Goal: Transaction & Acquisition: Purchase product/service

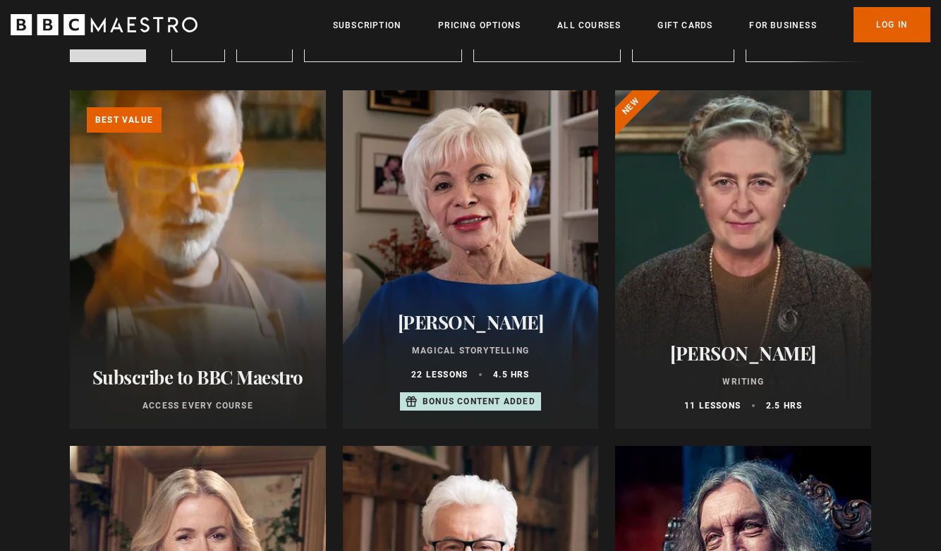
scroll to position [136, 0]
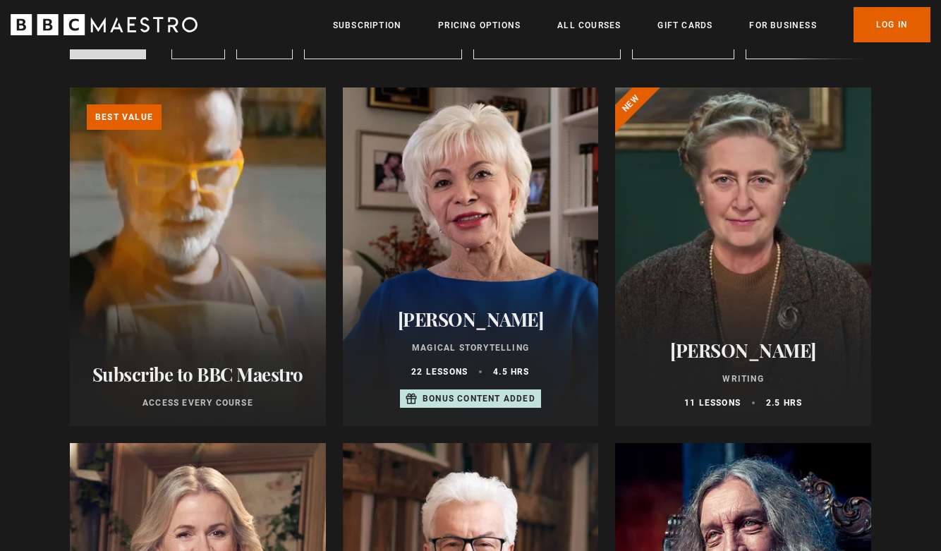
click at [477, 271] on div at bounding box center [471, 256] width 256 height 338
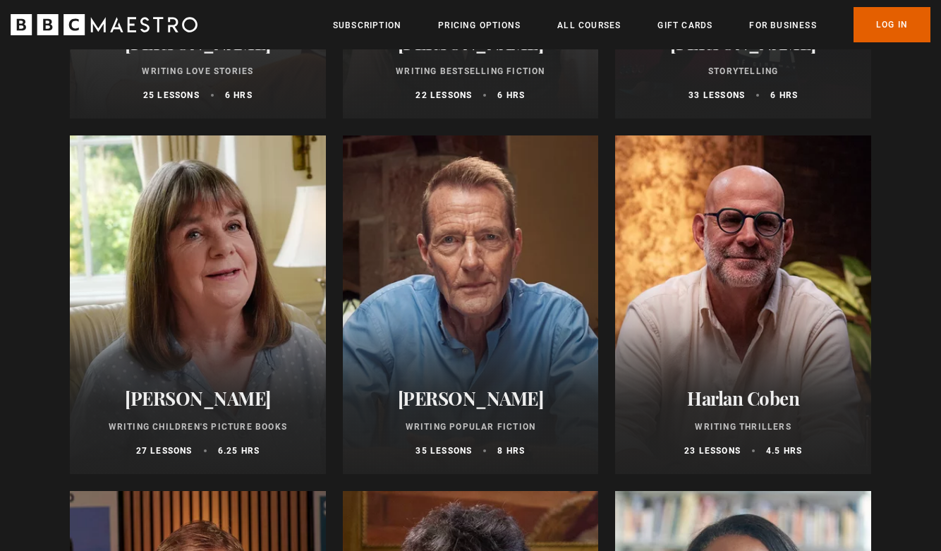
scroll to position [808, 0]
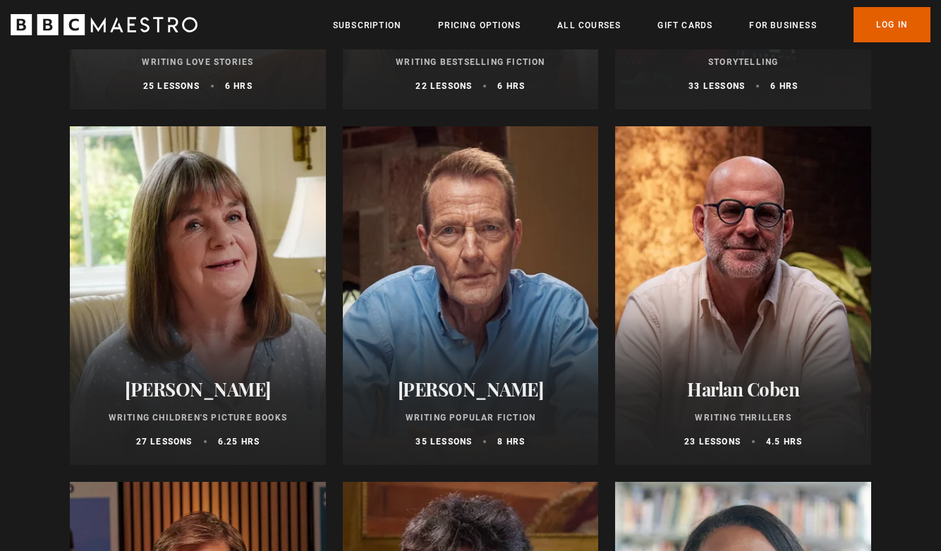
click at [403, 328] on div at bounding box center [471, 295] width 256 height 338
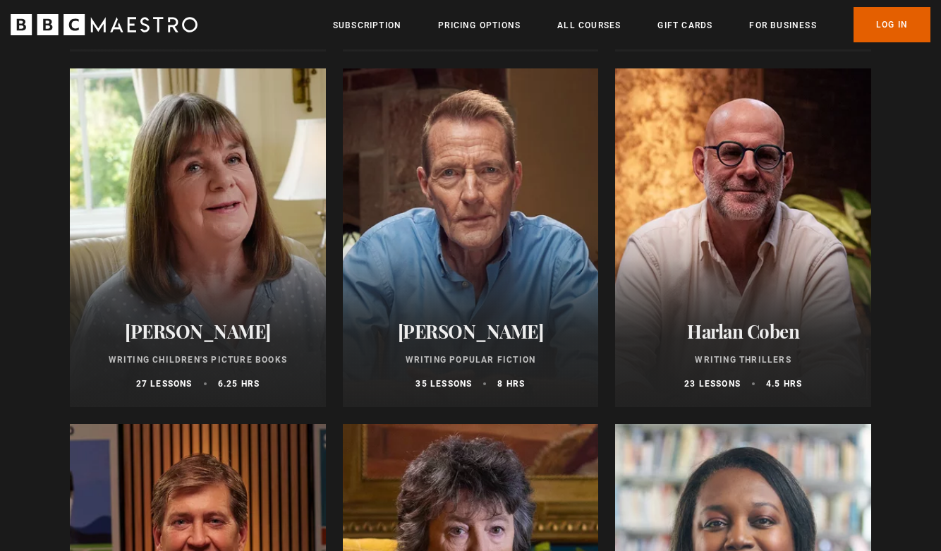
scroll to position [849, 0]
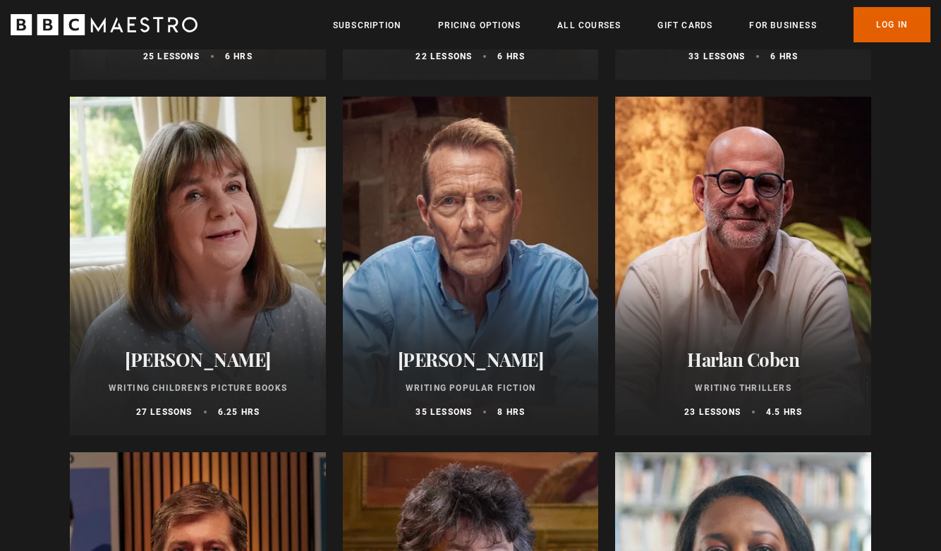
click at [538, 232] on div at bounding box center [471, 266] width 256 height 338
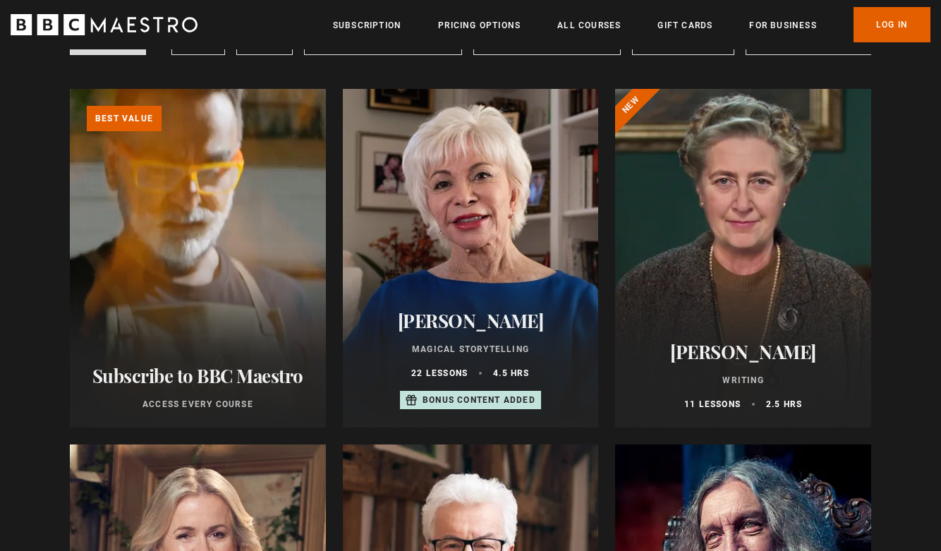
scroll to position [147, 0]
click at [491, 222] on div at bounding box center [471, 257] width 256 height 338
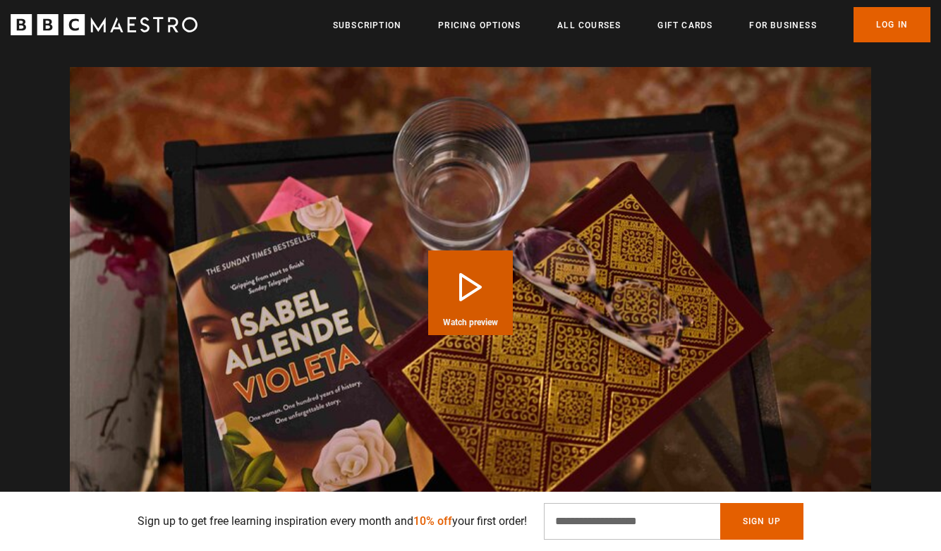
scroll to position [1536, 0]
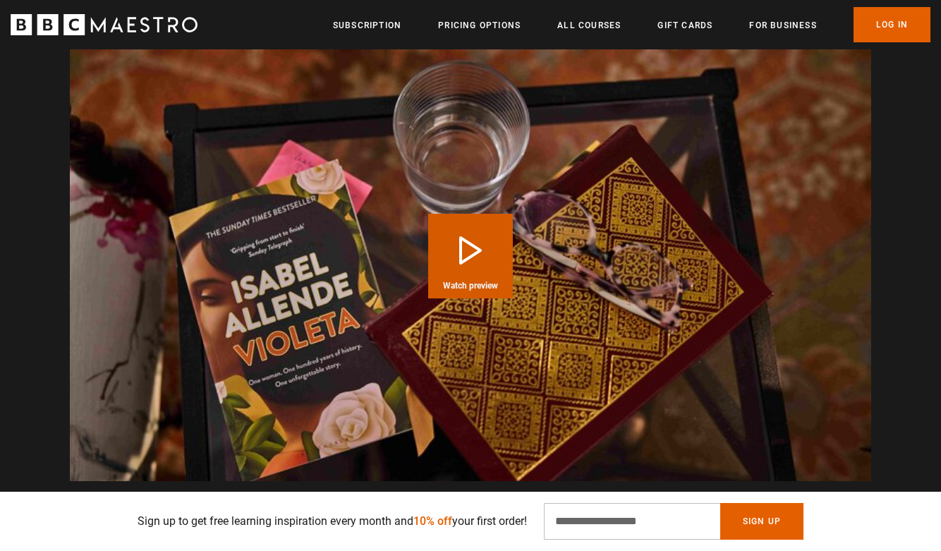
click at [487, 247] on button "Play Course overview for Magical Storytelling with Isabel Allende Watch preview" at bounding box center [470, 256] width 85 height 85
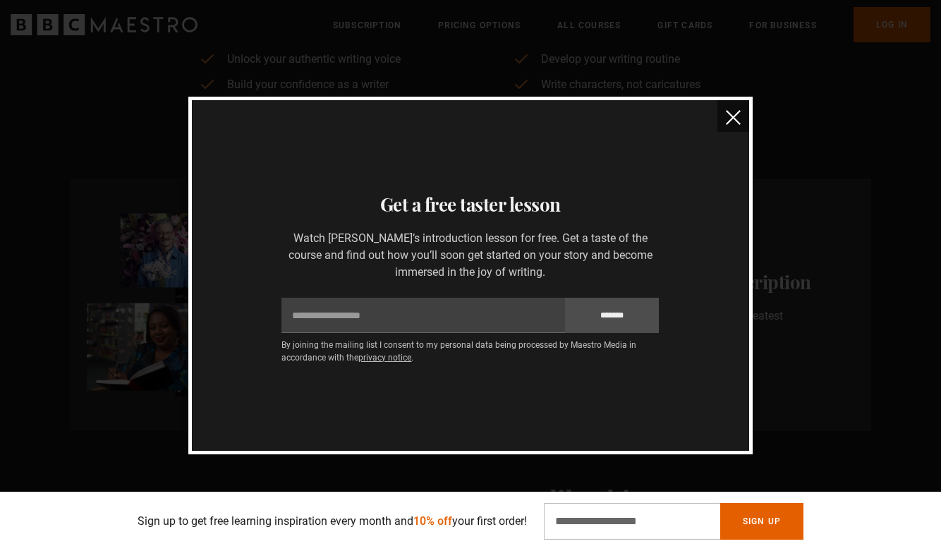
scroll to position [0, 2771]
click at [737, 126] on button "close" at bounding box center [733, 116] width 32 height 32
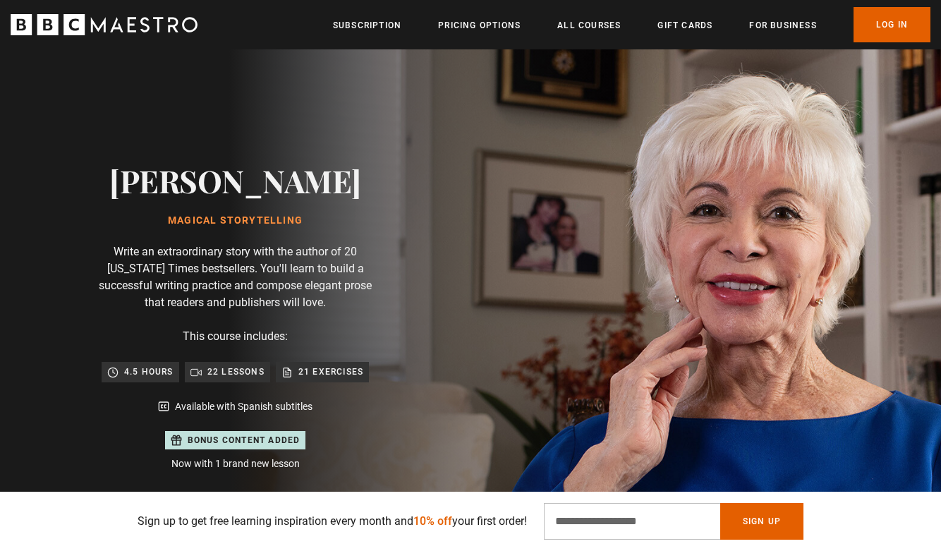
scroll to position [0, 0]
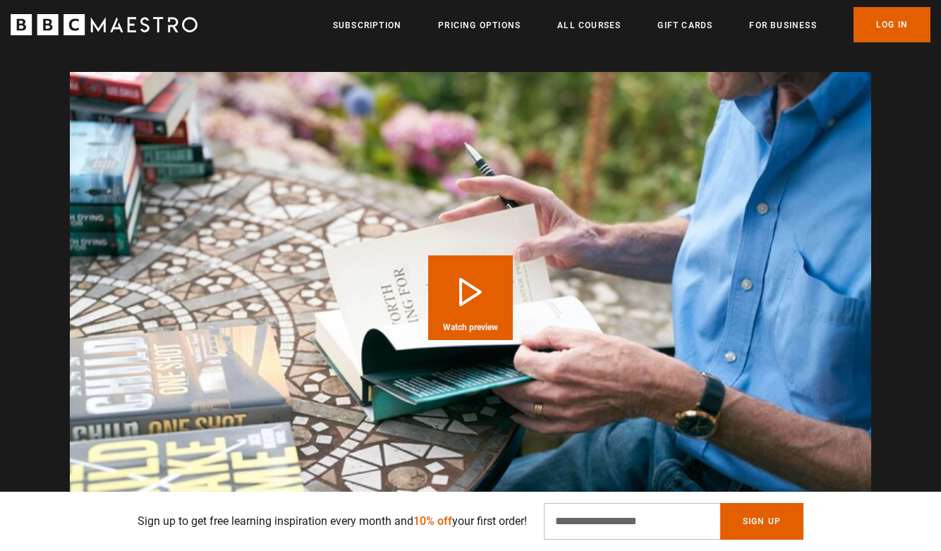
scroll to position [1338, 0]
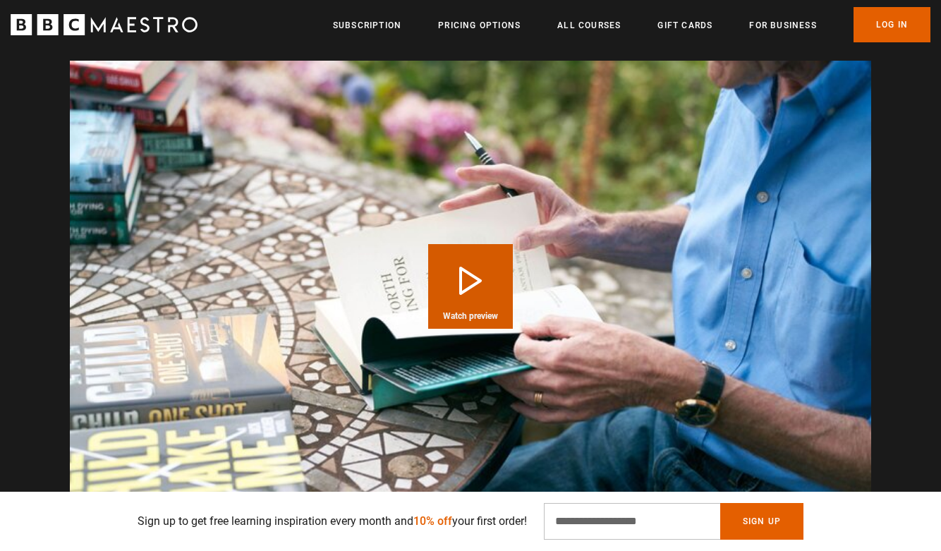
click at [480, 276] on button "Play Course overview for Writing Popular Fiction with Lee Child Watch preview" at bounding box center [470, 286] width 85 height 85
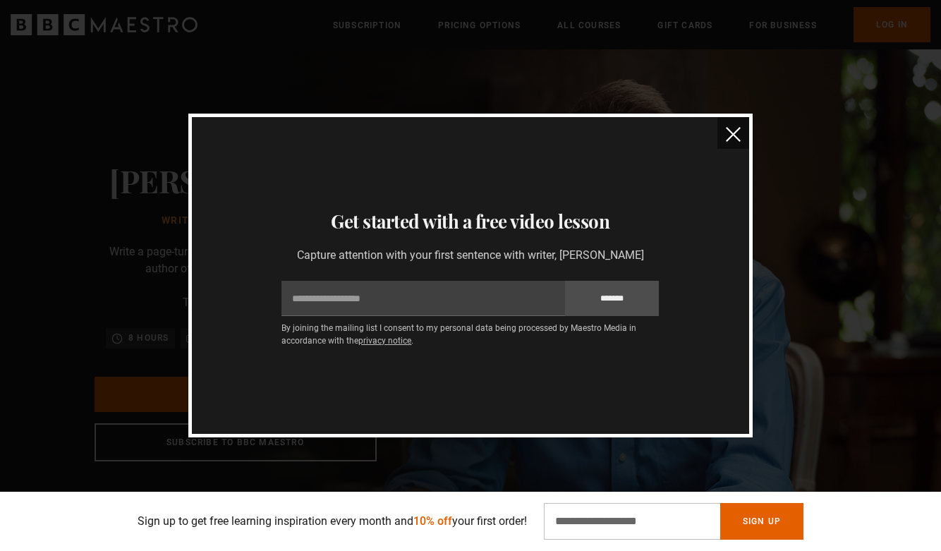
scroll to position [0, 0]
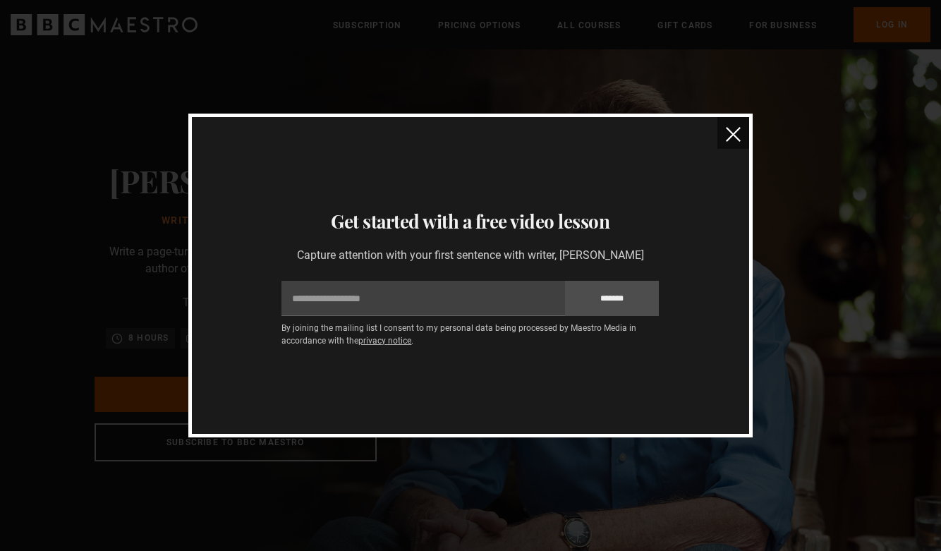
click at [737, 138] on img "close" at bounding box center [733, 134] width 15 height 15
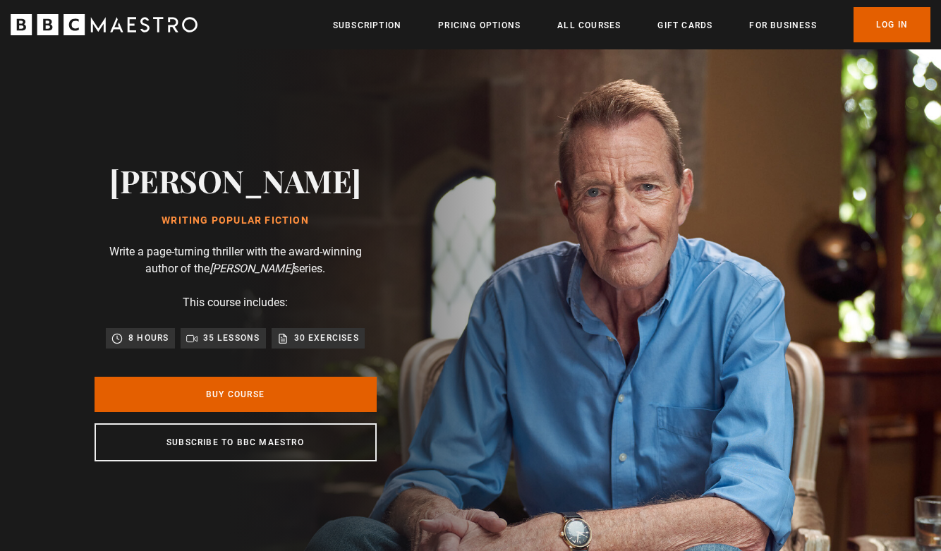
scroll to position [0, 1848]
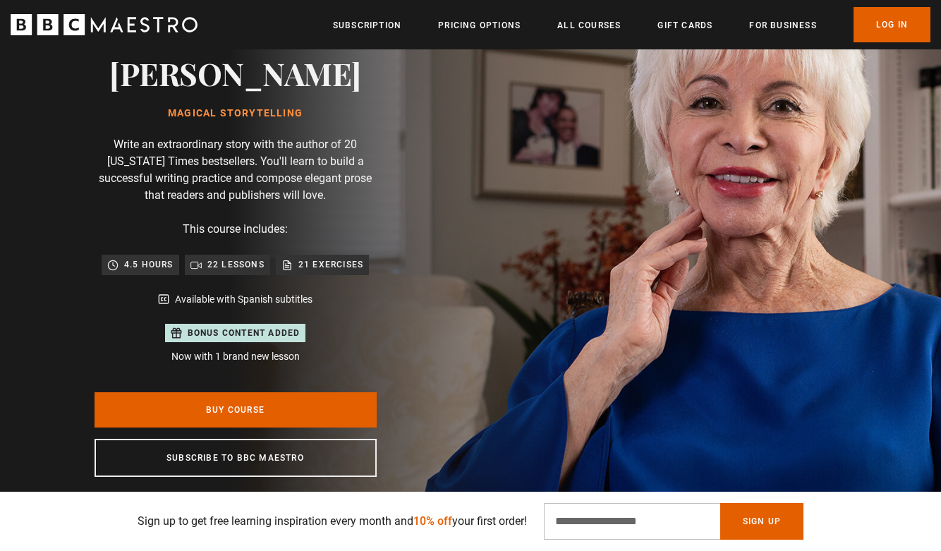
scroll to position [211, 0]
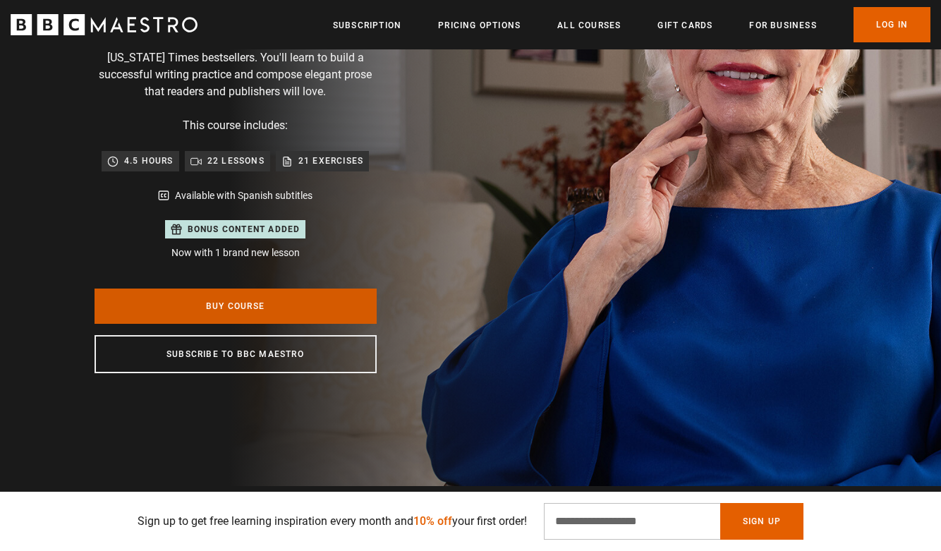
click at [281, 296] on link "Buy Course" at bounding box center [235, 305] width 282 height 35
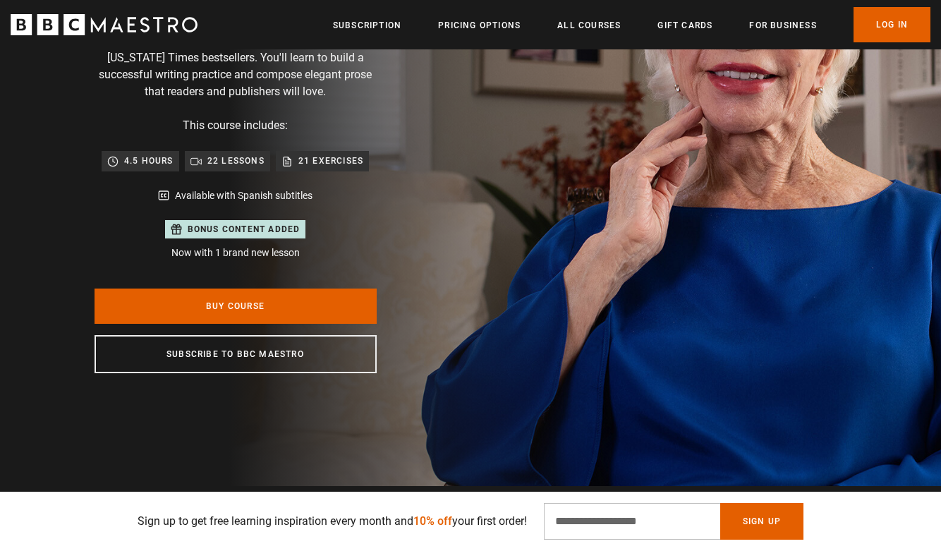
scroll to position [0, 2402]
